Goal: Find specific page/section: Find specific page/section

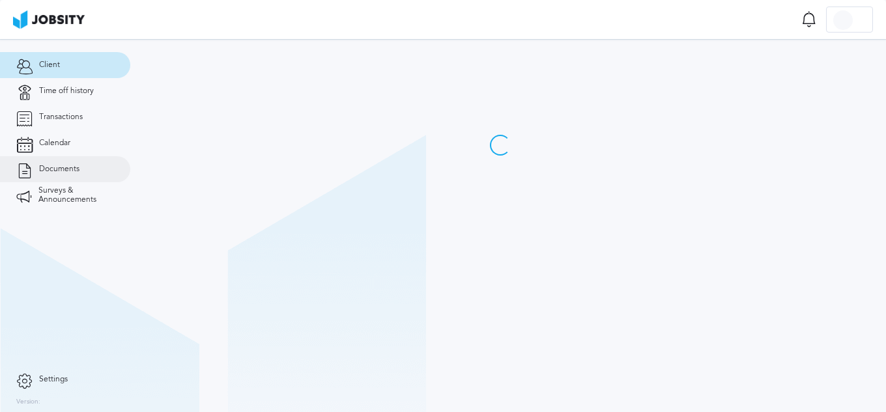
click at [59, 169] on span "Documents" at bounding box center [59, 169] width 40 height 9
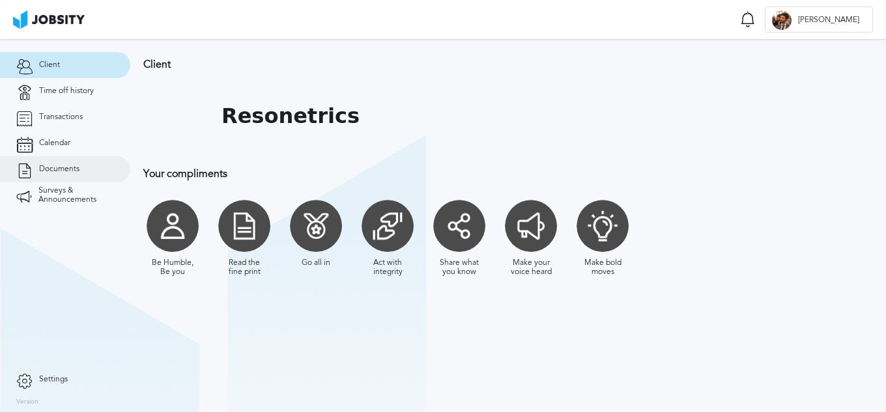
click at [72, 170] on span "Documents" at bounding box center [59, 169] width 40 height 9
click at [65, 169] on span "Documents" at bounding box center [59, 169] width 40 height 9
